Goal: Information Seeking & Learning: Find specific fact

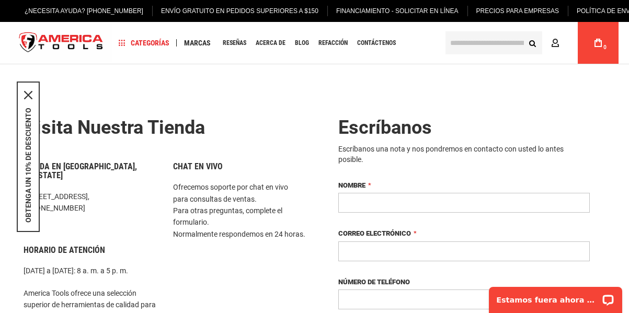
click at [477, 45] on input "text" at bounding box center [493, 42] width 97 height 23
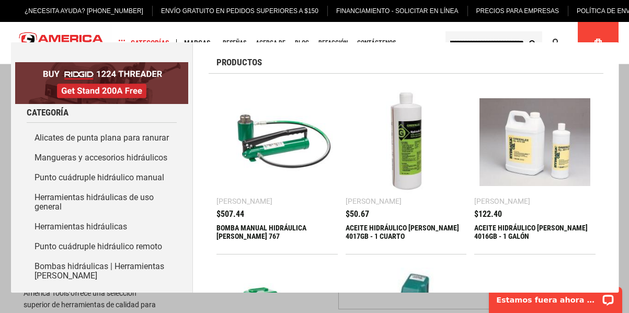
scroll to position [0, 45]
type input "**********"
click at [522, 33] on button "Buscar" at bounding box center [532, 43] width 20 height 20
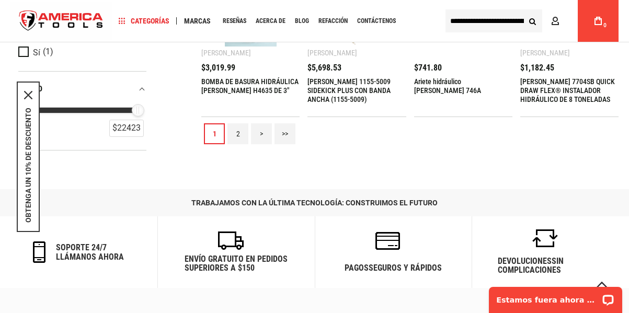
scroll to position [1208, 0]
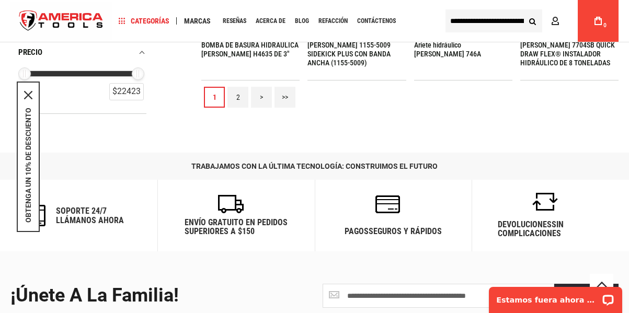
click at [239, 95] on font "2" at bounding box center [238, 97] width 4 height 8
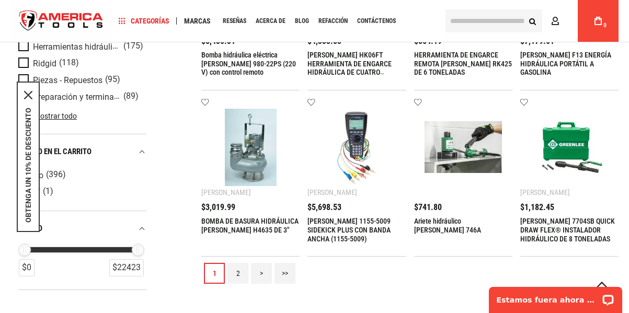
scroll to position [1029, 0]
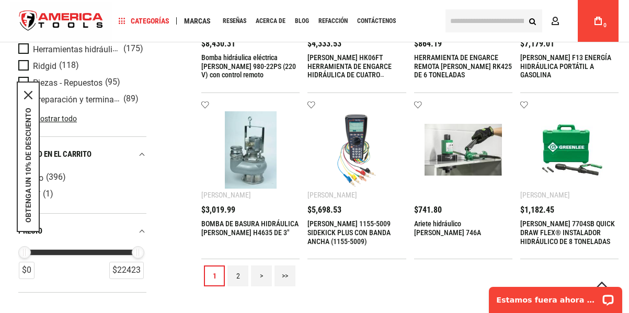
click at [240, 275] on link "2" at bounding box center [237, 276] width 21 height 21
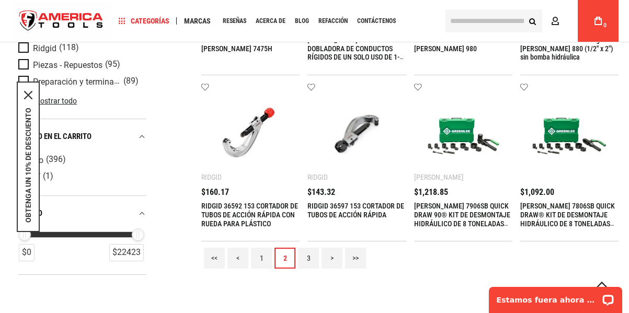
scroll to position [1081, 0]
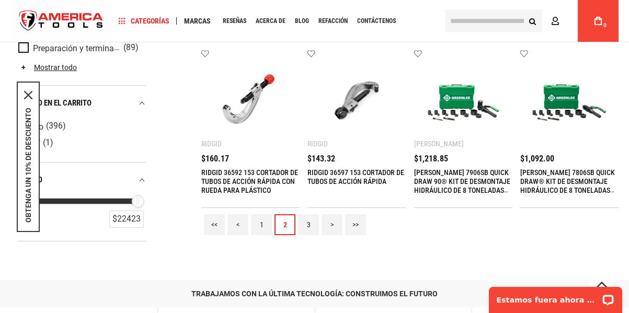
click at [308, 225] on font "3" at bounding box center [309, 225] width 4 height 8
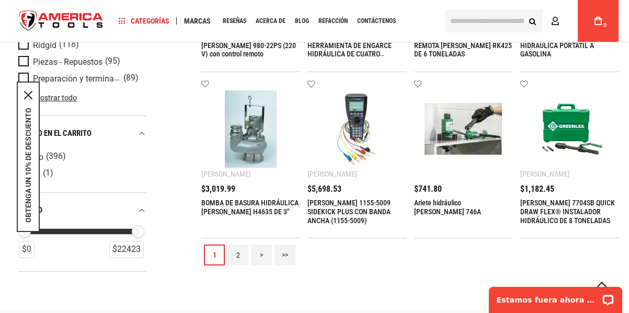
scroll to position [1035, 0]
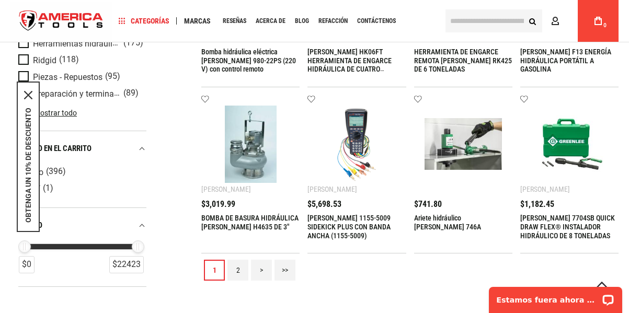
click at [263, 273] on link ">" at bounding box center [261, 270] width 21 height 21
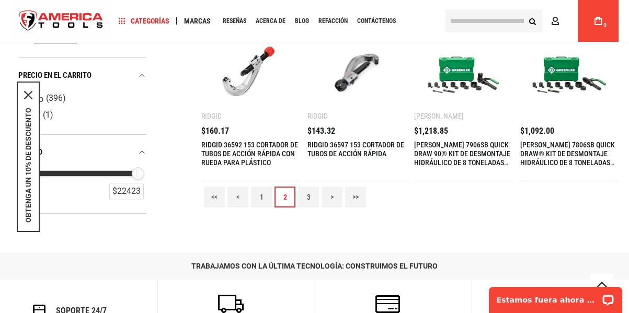
scroll to position [1093, 0]
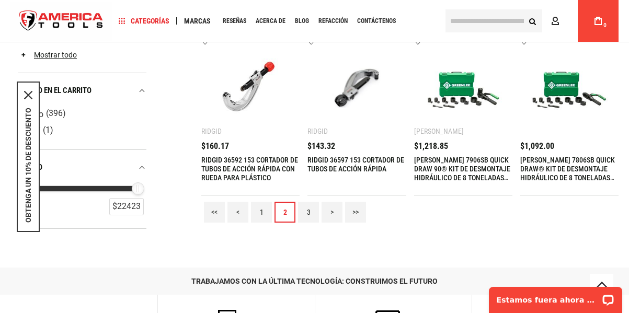
click at [459, 18] on input "text" at bounding box center [493, 20] width 97 height 23
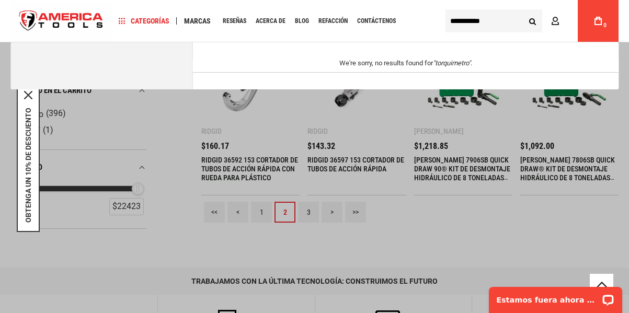
type input "**********"
click at [522, 11] on button "Search" at bounding box center [532, 21] width 20 height 20
